Goal: Navigation & Orientation: Find specific page/section

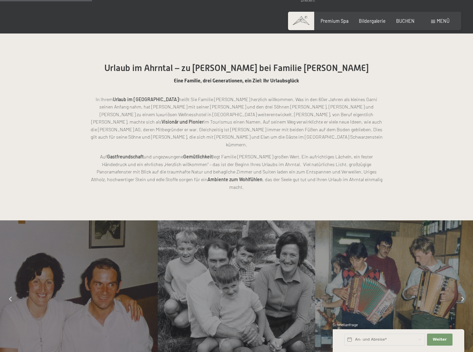
scroll to position [447, 0]
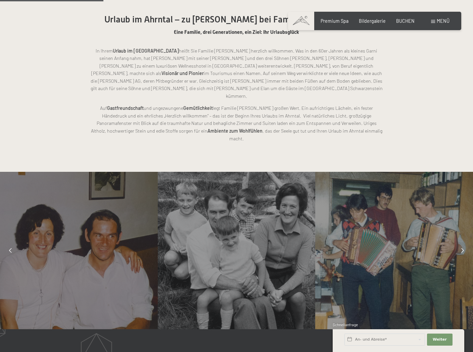
click at [237, 229] on div at bounding box center [237, 251] width 158 height 158
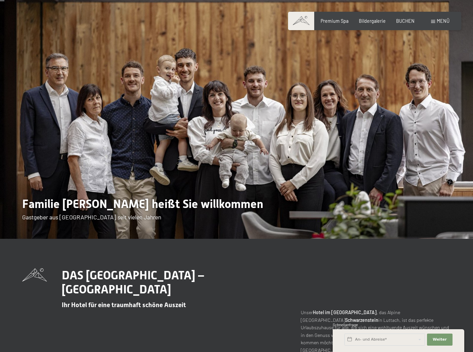
scroll to position [0, 0]
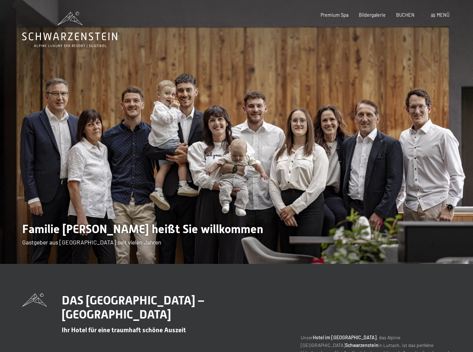
click at [86, 44] on icon at bounding box center [69, 30] width 95 height 36
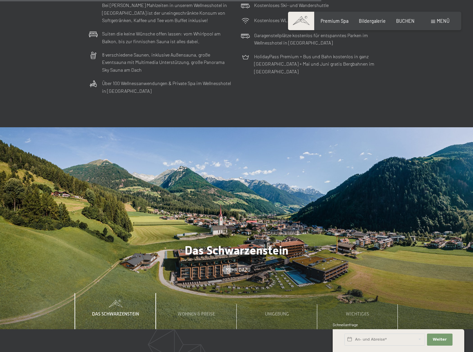
scroll to position [1956, 0]
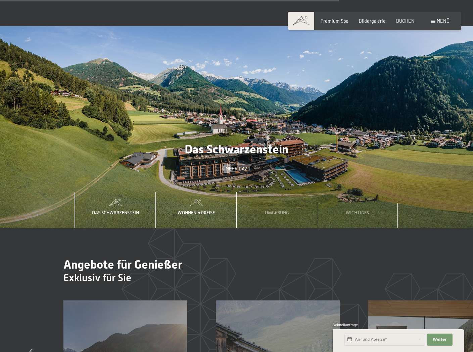
click at [219, 192] on div "Wohnen & Preise" at bounding box center [196, 210] width 46 height 36
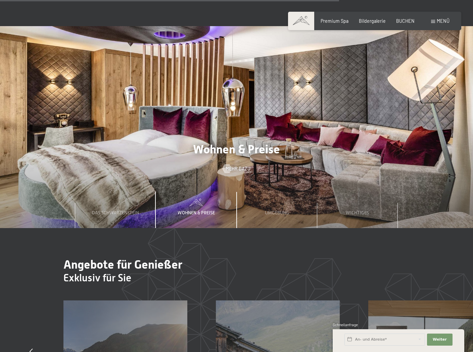
click at [279, 113] on div at bounding box center [236, 127] width 473 height 202
